Goal: Check status: Check status

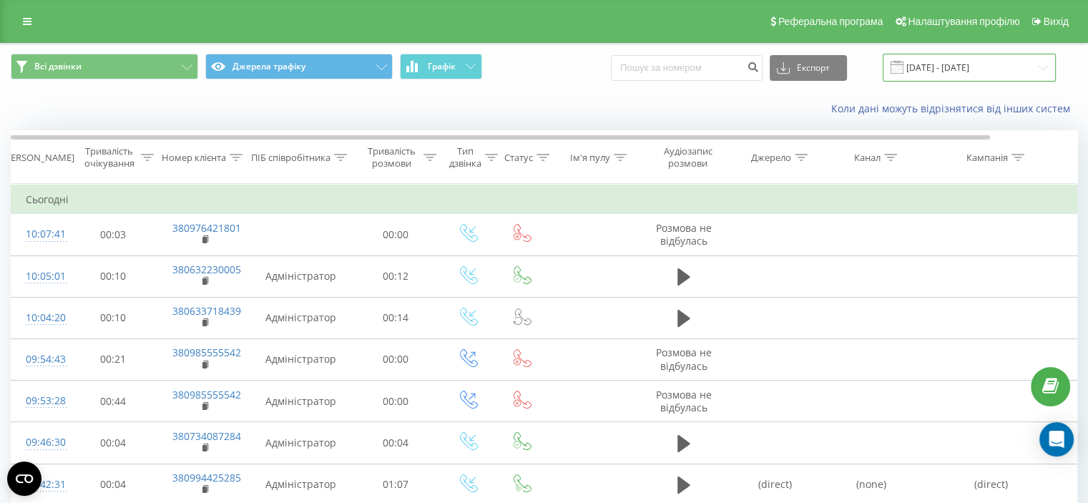
click at [955, 67] on input "[DATE] - [DATE]" at bounding box center [968, 68] width 173 height 28
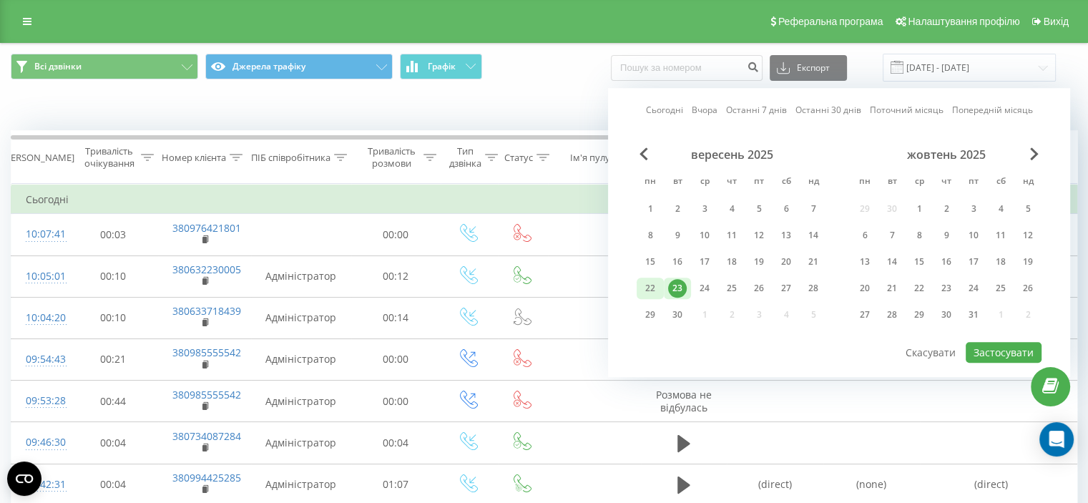
click at [649, 286] on div "22" at bounding box center [650, 288] width 19 height 19
click at [999, 348] on button "Застосувати" at bounding box center [1003, 352] width 76 height 21
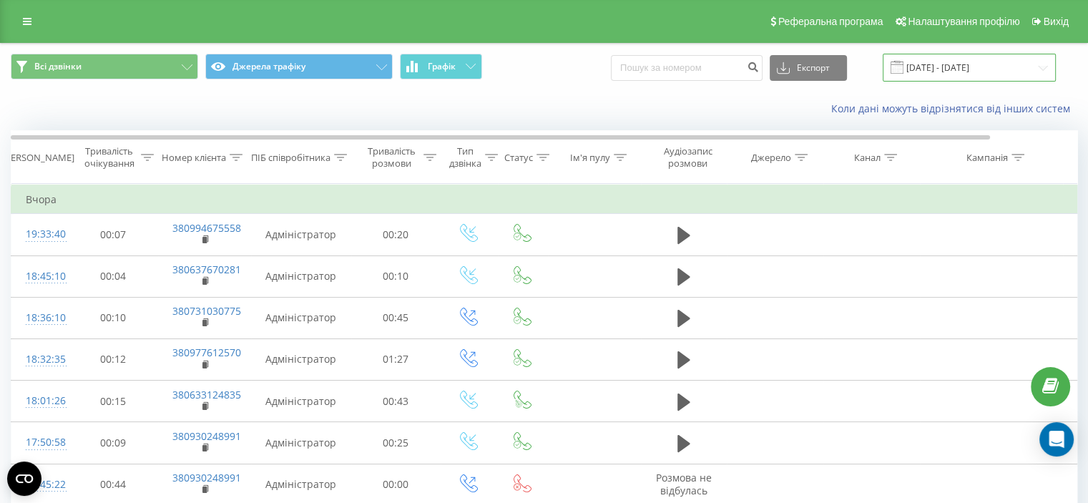
click at [927, 65] on input "[DATE] - [DATE]" at bounding box center [968, 68] width 173 height 28
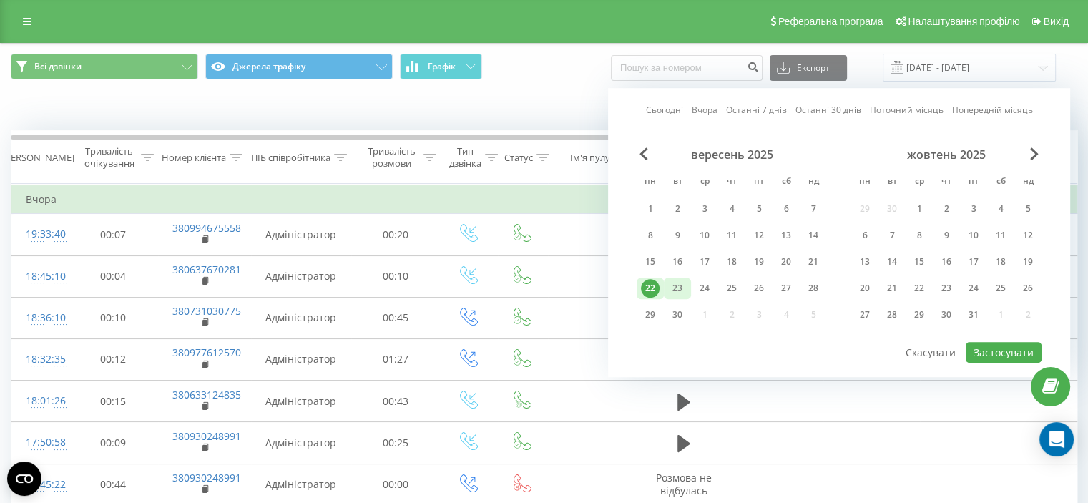
click at [681, 287] on div "23" at bounding box center [677, 288] width 19 height 19
click at [988, 351] on button "Застосувати" at bounding box center [1003, 352] width 76 height 21
type input "[DATE] - [DATE]"
